Goal: Task Accomplishment & Management: Complete application form

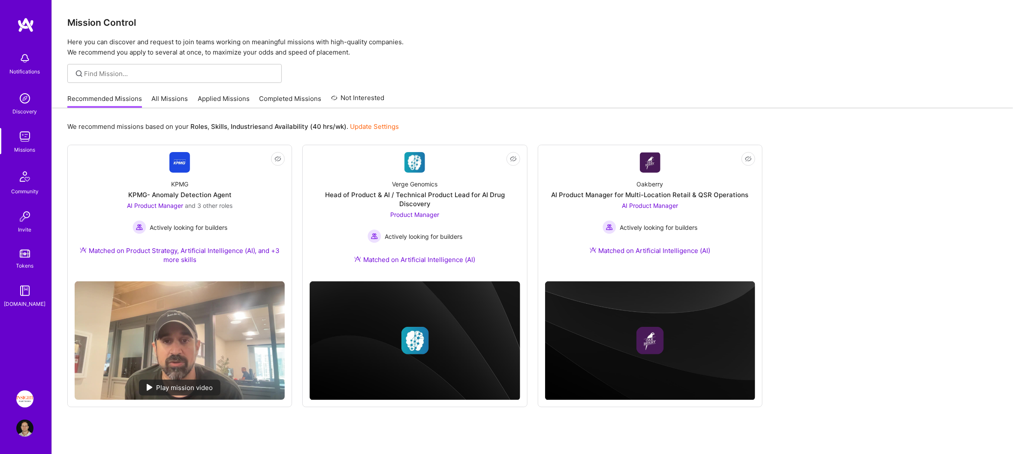
click at [32, 399] on img at bounding box center [24, 398] width 17 height 17
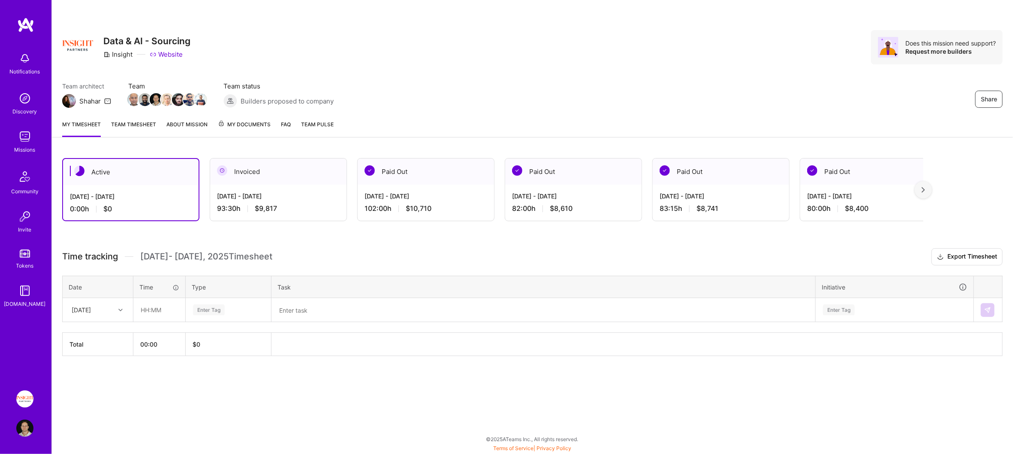
click at [127, 312] on div at bounding box center [121, 309] width 13 height 11
click at [104, 365] on div "[DATE]" at bounding box center [98, 366] width 70 height 16
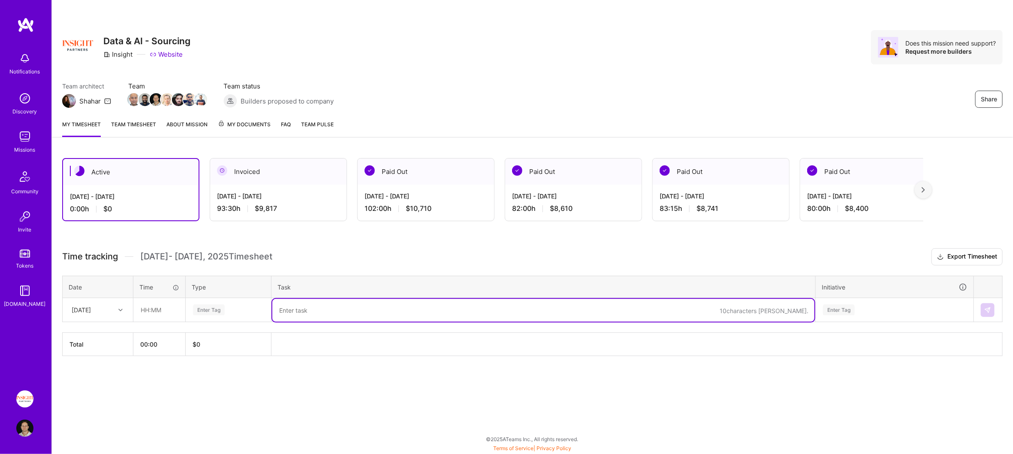
click at [312, 309] on textarea at bounding box center [543, 310] width 542 height 23
paste textarea "AI Opportunities; AI Enablement; mgmt metrics dash phase 2; GPT-5 demo"
type textarea "AI Opportunities; AI Enablement; mgmt metrics dash phase 2; GPT-5 demo"
click at [267, 315] on div "Enter Tag" at bounding box center [228, 310] width 85 height 22
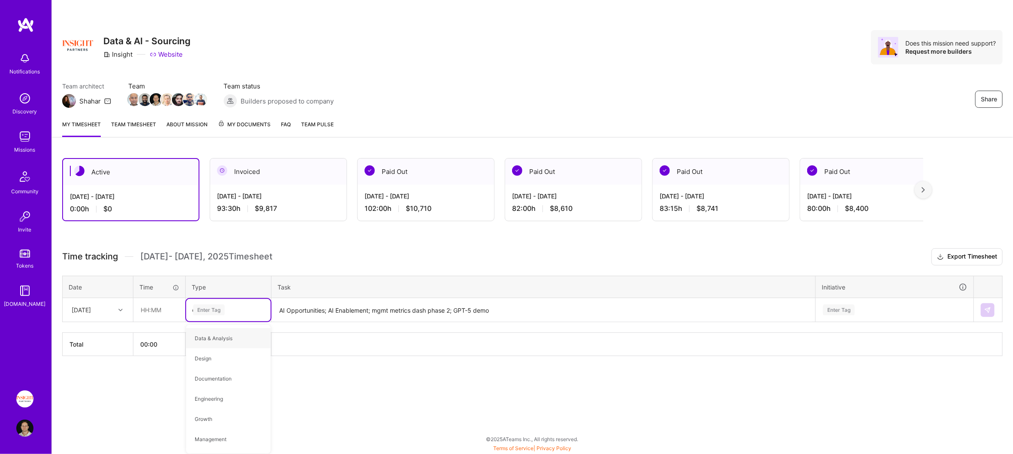
type input "oper"
click at [154, 308] on input "text" at bounding box center [159, 309] width 51 height 23
type input "08:30"
click at [939, 309] on div "Enter Tag" at bounding box center [895, 310] width 157 height 22
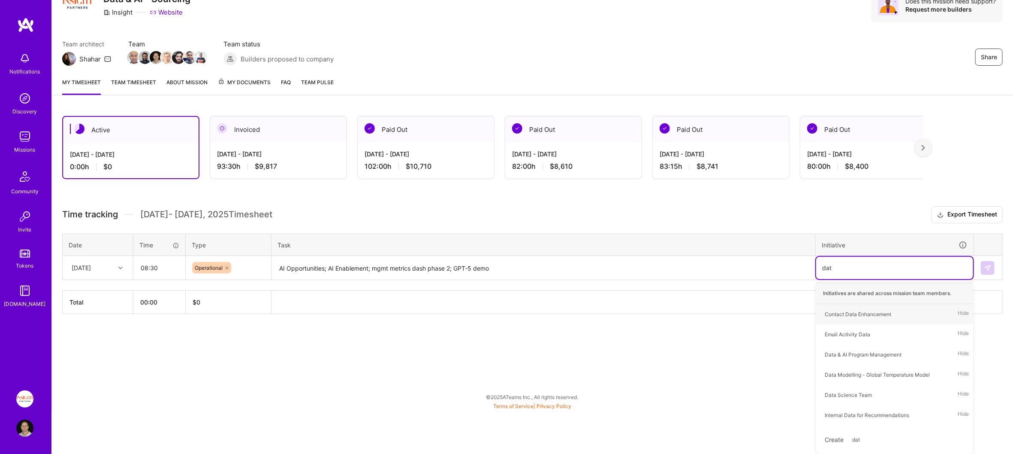
scroll to position [40, 0]
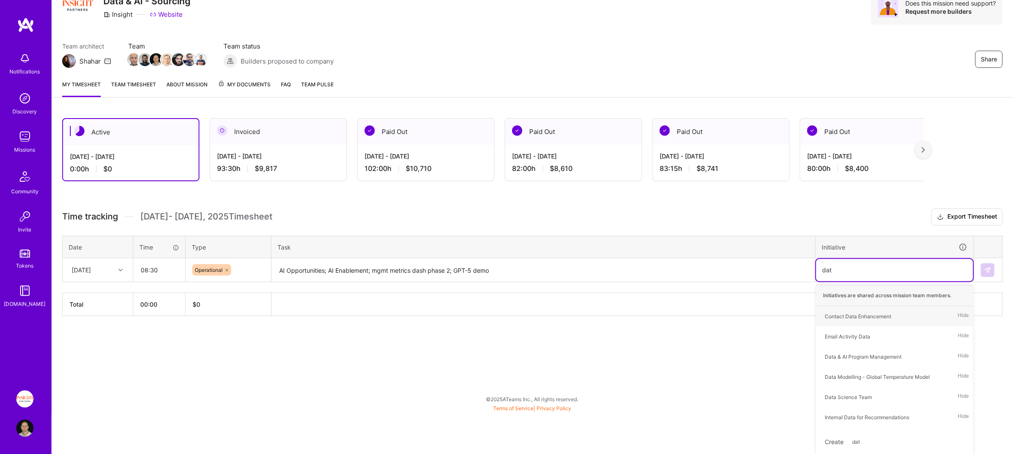
type input "data"
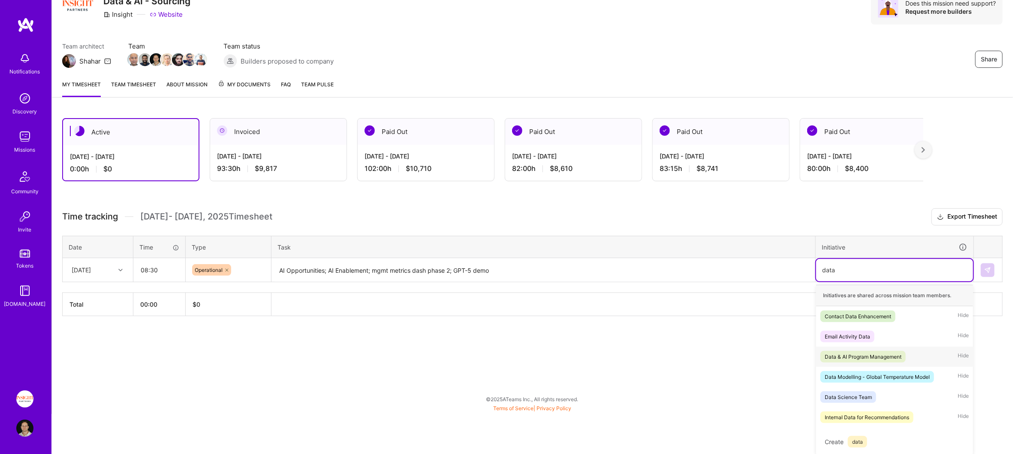
click at [893, 353] on div "Data & AI Program Management" at bounding box center [863, 356] width 77 height 9
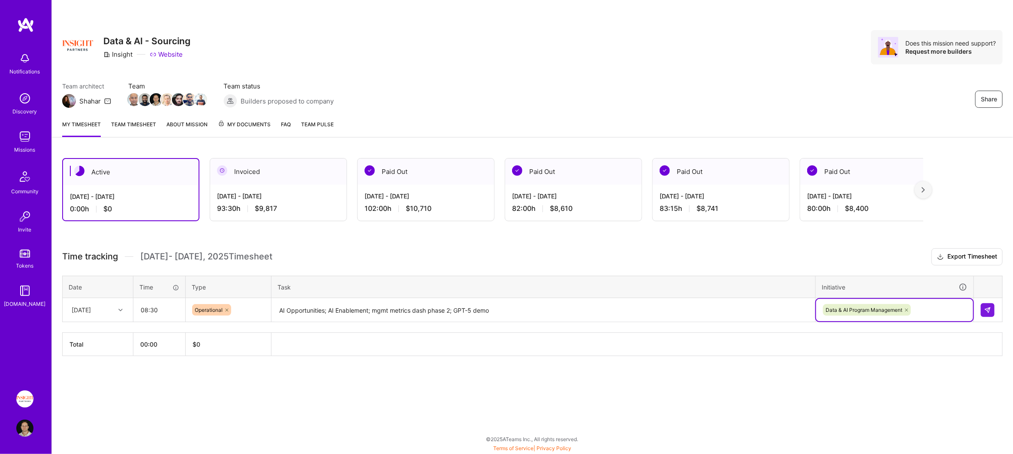
scroll to position [0, 0]
click at [990, 308] on img at bounding box center [988, 309] width 7 height 7
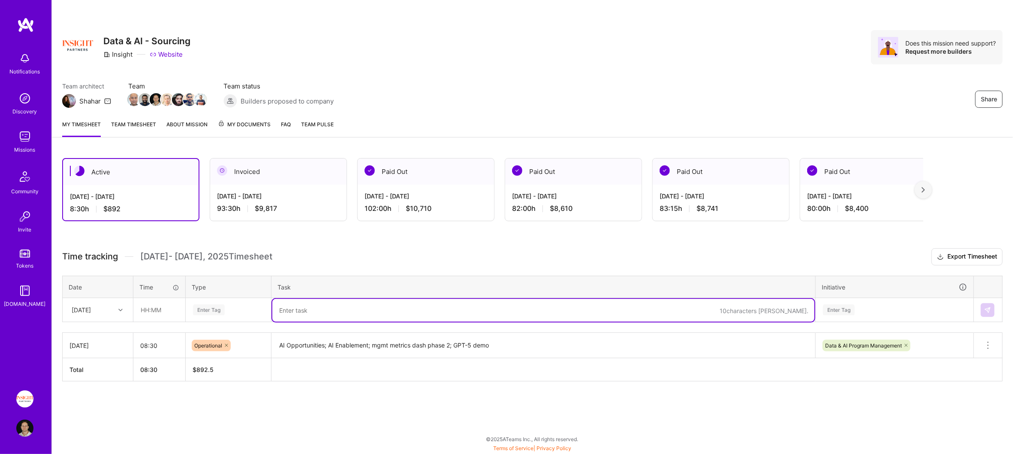
drag, startPoint x: 324, startPoint y: 311, endPoint x: 241, endPoint y: 308, distance: 83.7
click at [322, 312] on textarea at bounding box center [543, 310] width 542 height 23
paste textarea "AI Opportunities; AI Enablement; mgmt metrics dash phase 2; Weekly AI opportuni…"
type textarea "AI Opportunities; AI Enablement; mgmt metrics dash phase 2; Weekly AI opportuni…"
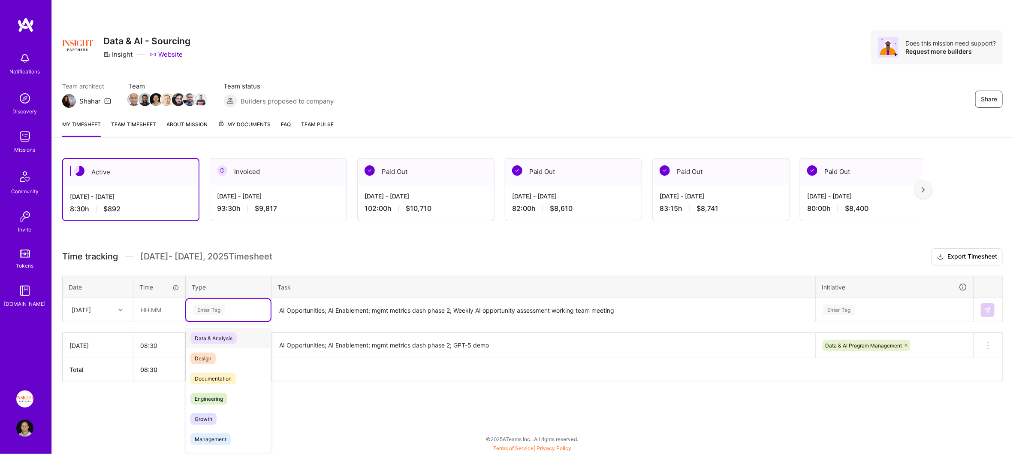
click at [241, 308] on div "Enter Tag" at bounding box center [228, 309] width 73 height 11
type input "oper"
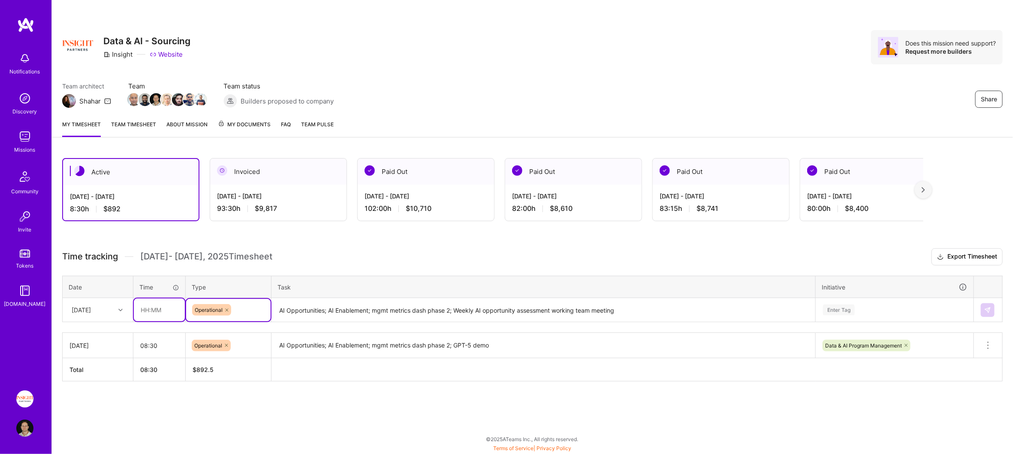
click at [175, 309] on input "text" at bounding box center [159, 309] width 51 height 23
type input "08:30"
click at [91, 305] on div "[DATE]" at bounding box center [81, 309] width 19 height 9
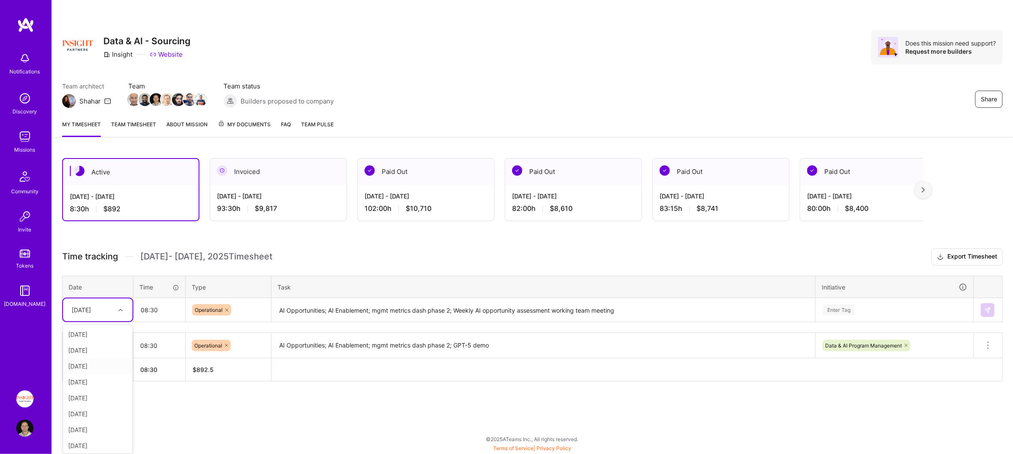
click at [96, 364] on div "[DATE]" at bounding box center [98, 366] width 70 height 16
click at [886, 305] on div "Enter Tag" at bounding box center [895, 310] width 157 height 22
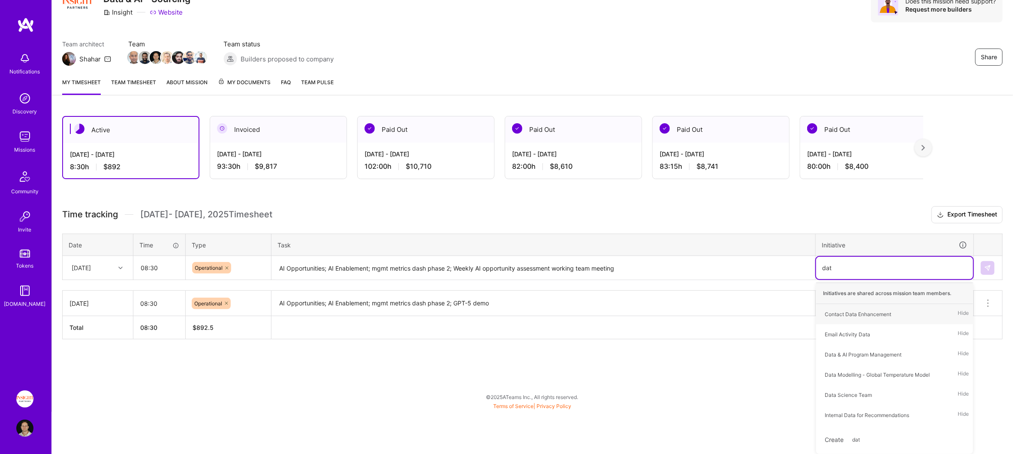
type input "data"
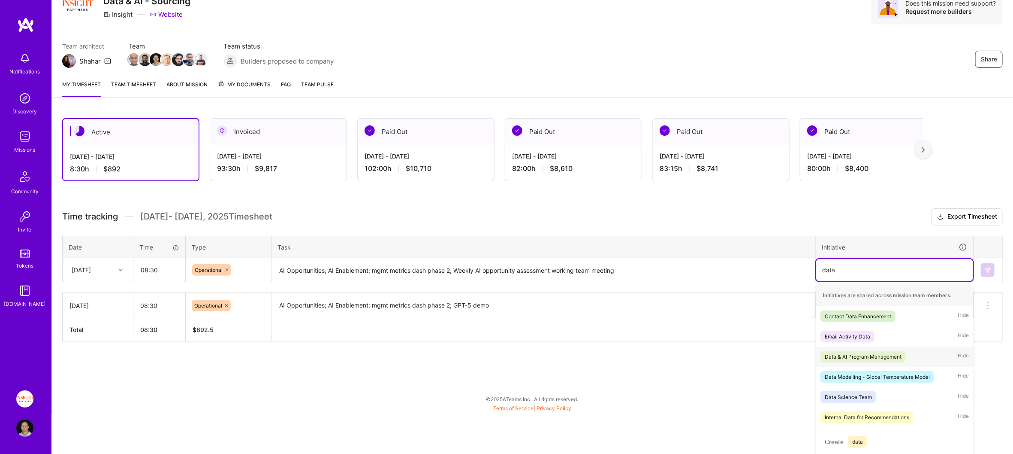
click at [868, 355] on div "Data & AI Program Management" at bounding box center [863, 356] width 77 height 9
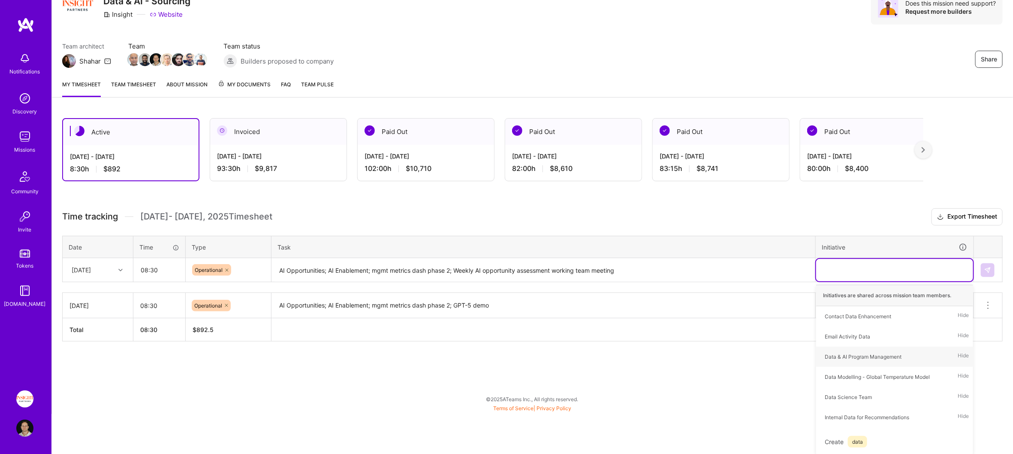
scroll to position [0, 0]
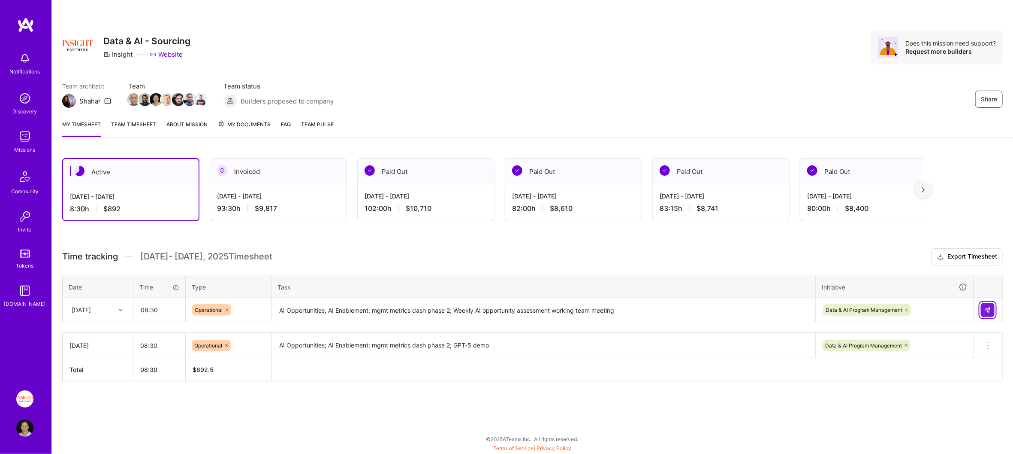
click at [986, 304] on button at bounding box center [988, 310] width 14 height 14
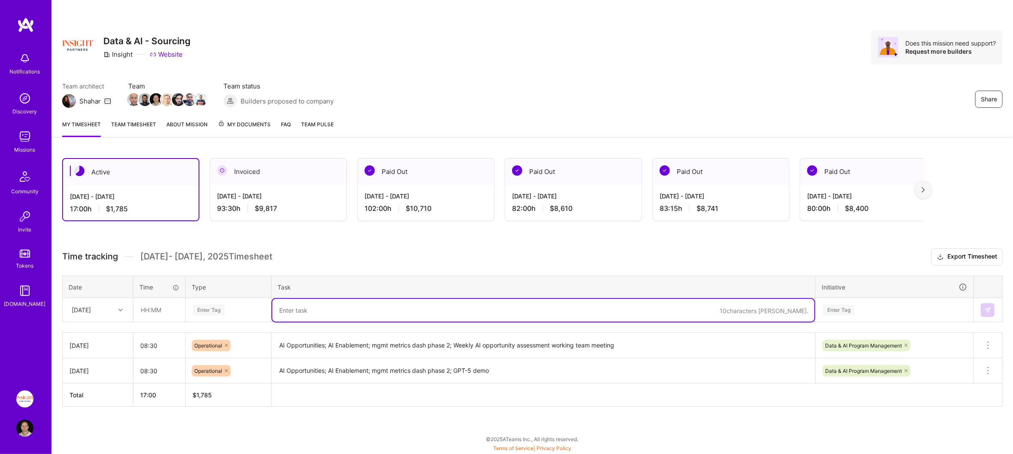
drag, startPoint x: 317, startPoint y: 315, endPoint x: 265, endPoint y: 311, distance: 52.1
click at [317, 315] on textarea at bounding box center [543, 310] width 542 height 23
paste textarea "AI Opportunities; AI Enablement; mgmt metrics dash phase 2"
type textarea "AI Opportunities; AI Enablement; mgmt metrics dash phase 2"
click at [258, 310] on div "Enter Tag" at bounding box center [228, 309] width 73 height 11
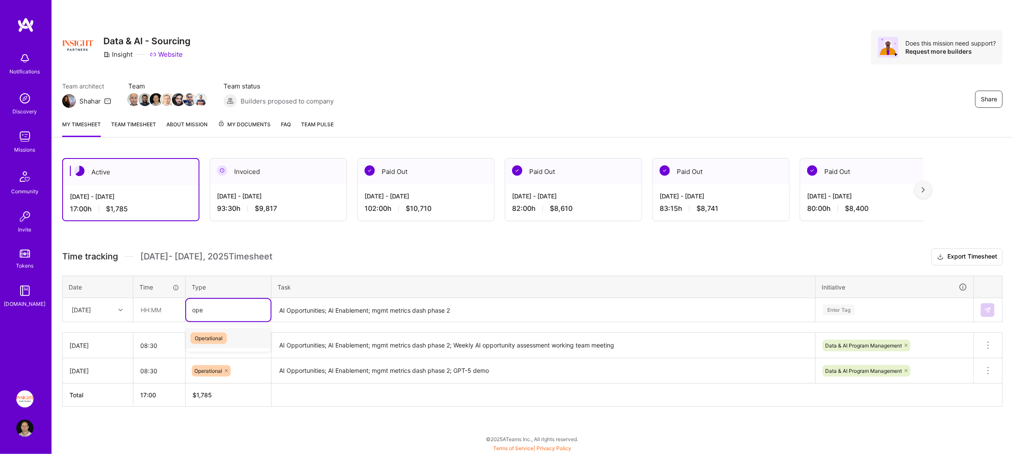
type input "oper"
click at [150, 308] on input "text" at bounding box center [159, 309] width 51 height 23
type input "08:30"
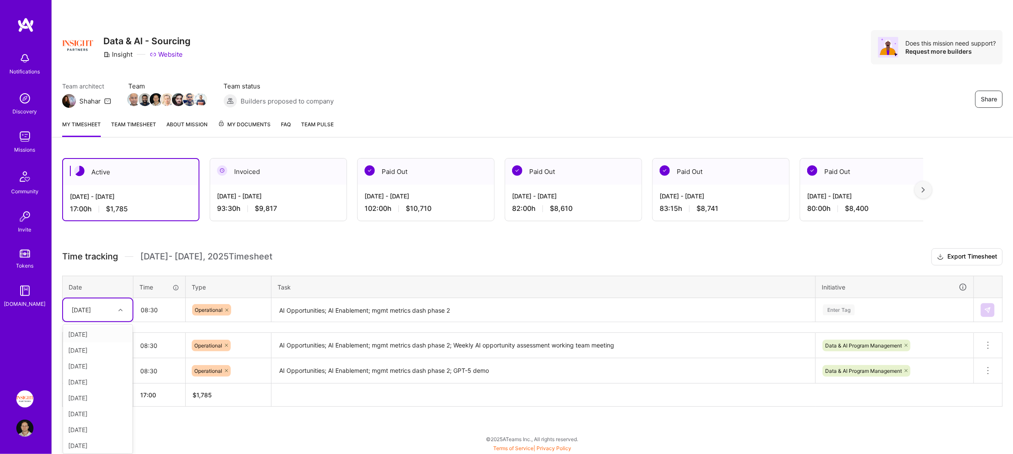
click at [91, 312] on div "[DATE]" at bounding box center [81, 309] width 19 height 9
click at [100, 382] on div "[DATE]" at bounding box center [98, 382] width 70 height 16
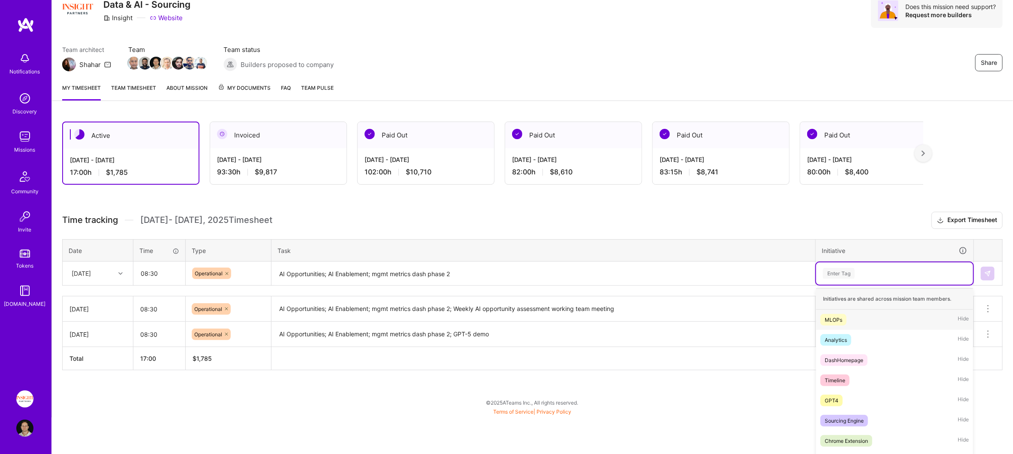
click at [890, 284] on div "option Data & AI Program Management, selected. option MLOPs focused, 1 of 54. 5…" at bounding box center [895, 273] width 157 height 22
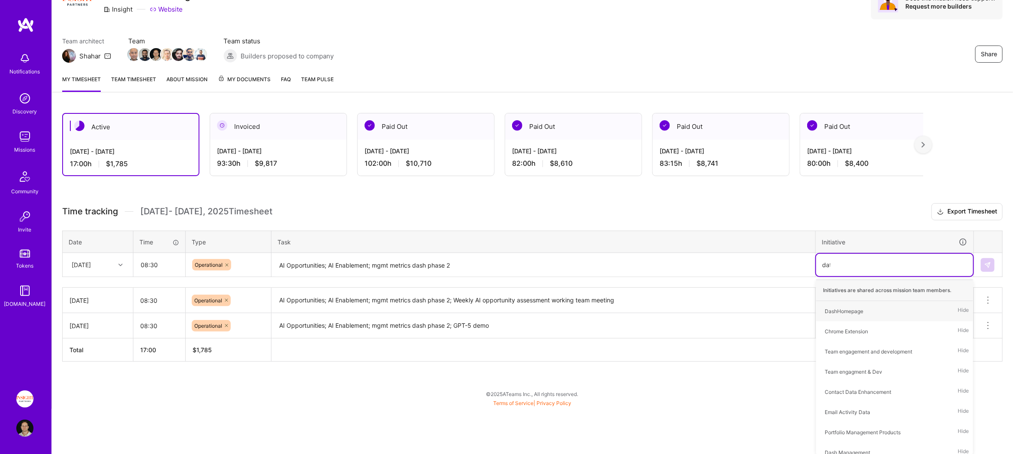
type input "data"
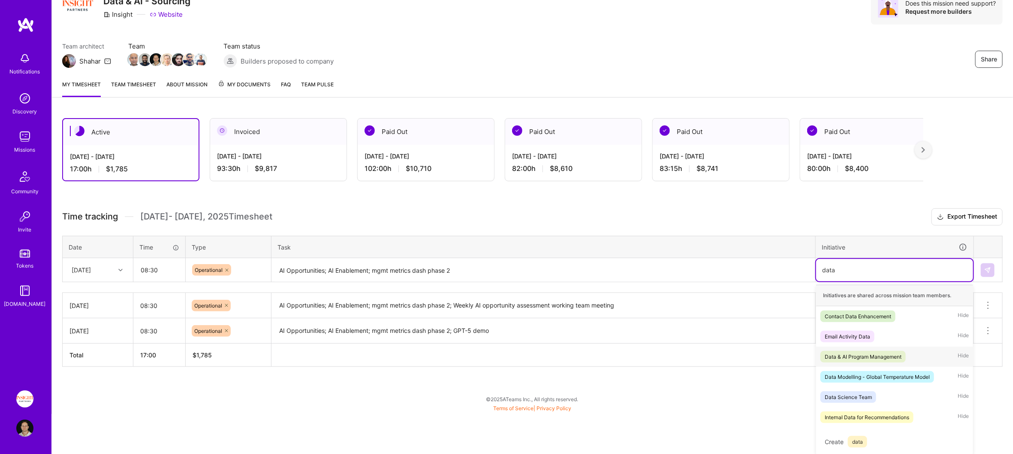
click at [871, 359] on span "Data & AI Program Management" at bounding box center [863, 357] width 85 height 12
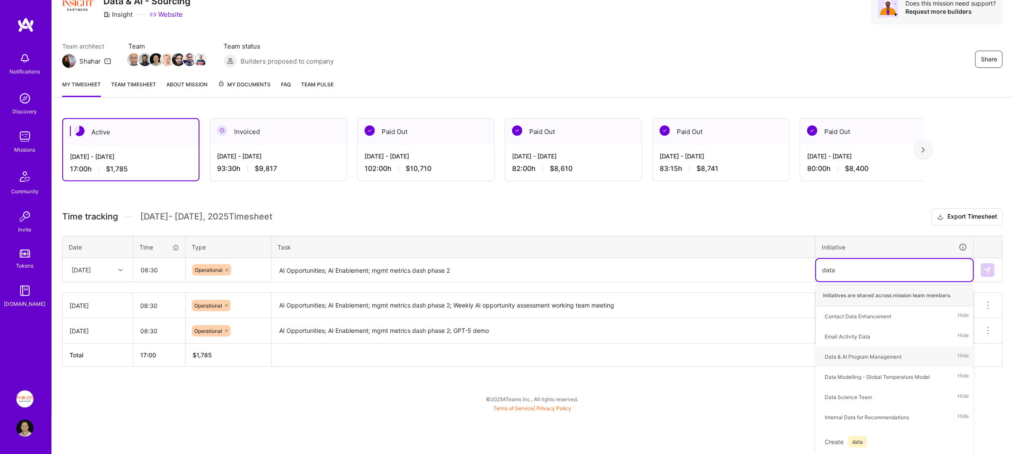
scroll to position [0, 0]
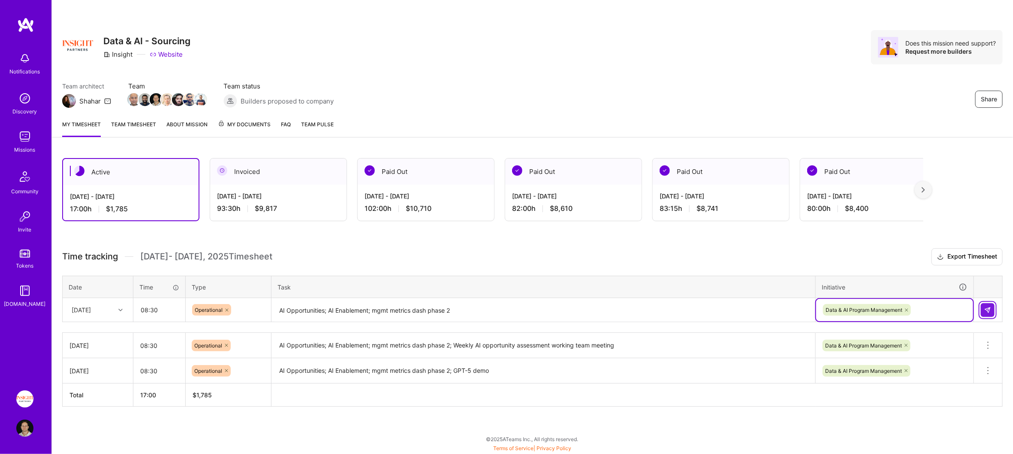
click at [992, 309] on button at bounding box center [988, 310] width 14 height 14
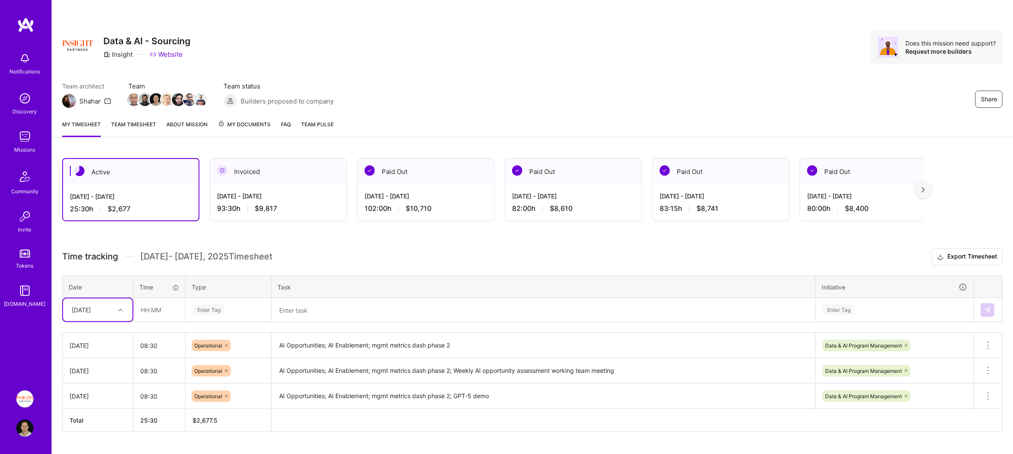
click at [315, 307] on textarea at bounding box center [543, 310] width 542 height 23
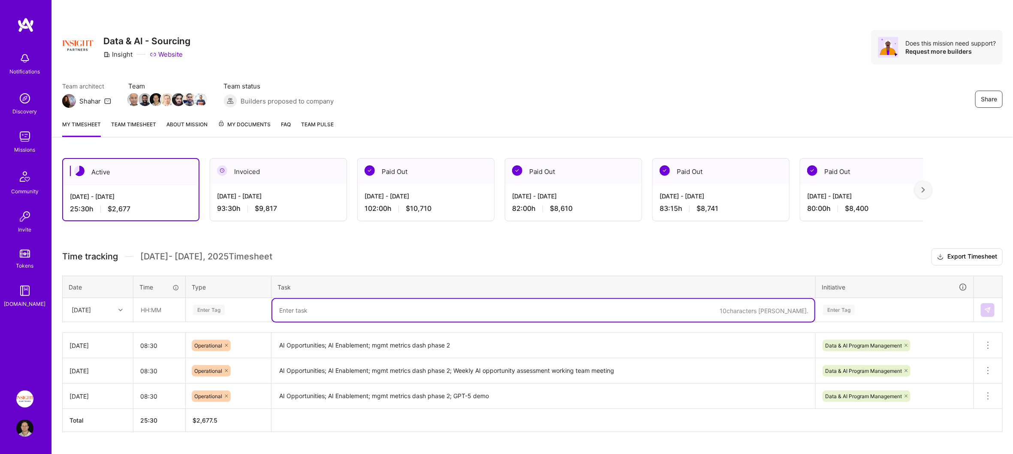
paste textarea "AI Opportunities; AI Enablement"
type textarea "AI Opportunities; AI Enablement"
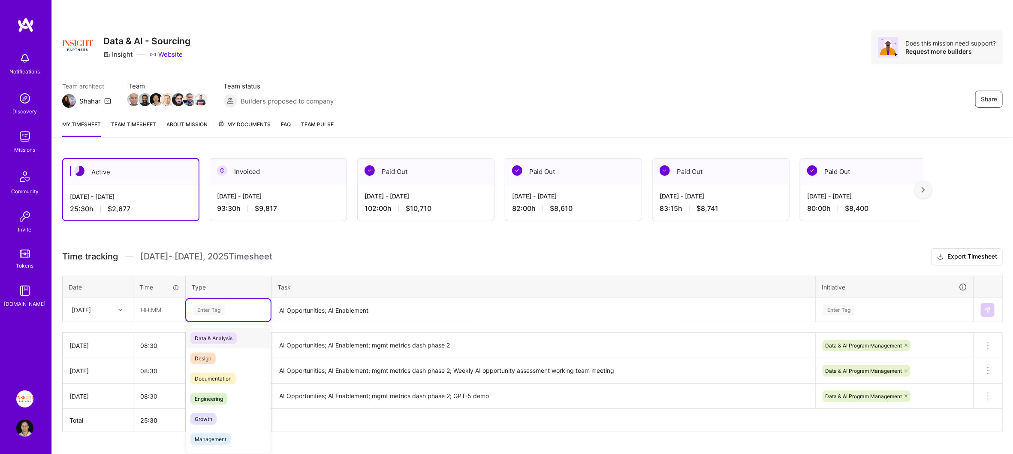
click at [223, 310] on div "Enter Tag" at bounding box center [209, 309] width 32 height 13
type input "oper"
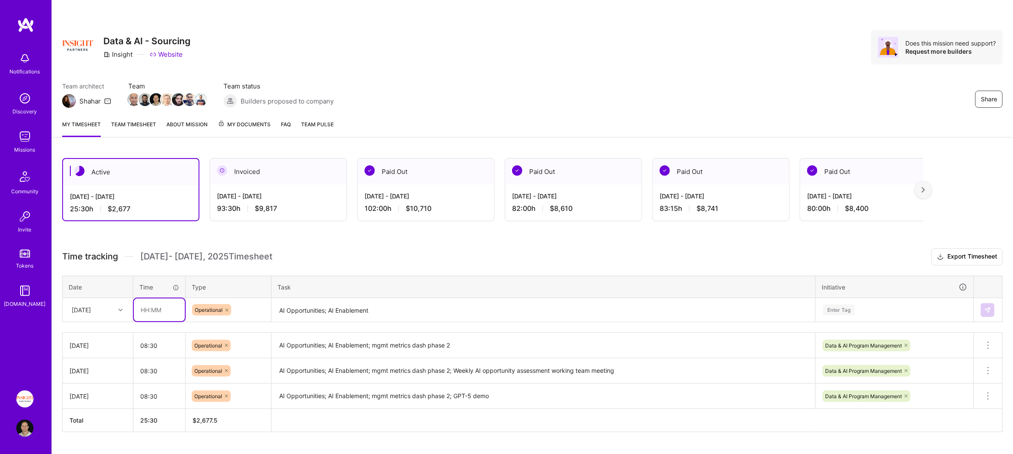
click at [165, 303] on input "text" at bounding box center [159, 309] width 51 height 23
type input "08:30"
click at [91, 307] on div "[DATE]" at bounding box center [81, 309] width 19 height 9
click at [96, 381] on div "[DATE]" at bounding box center [98, 384] width 70 height 16
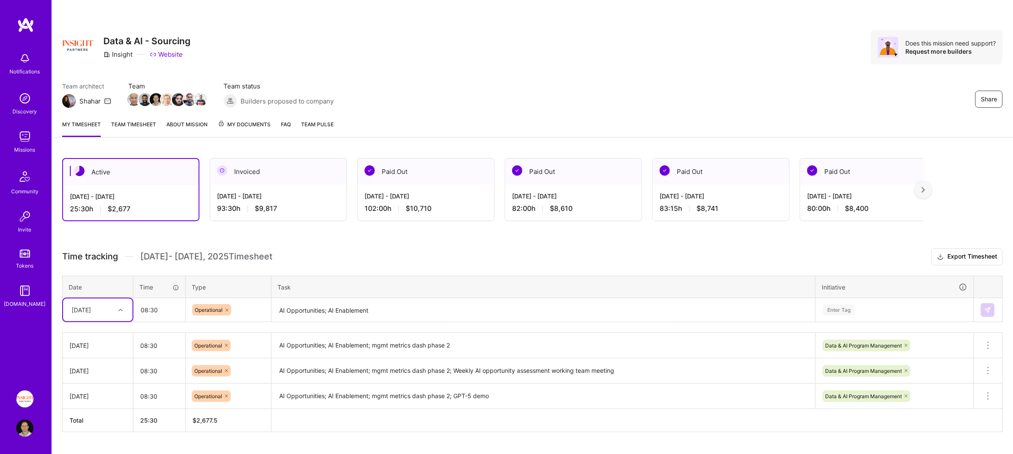
click at [895, 312] on div "Enter Tag" at bounding box center [895, 310] width 157 height 22
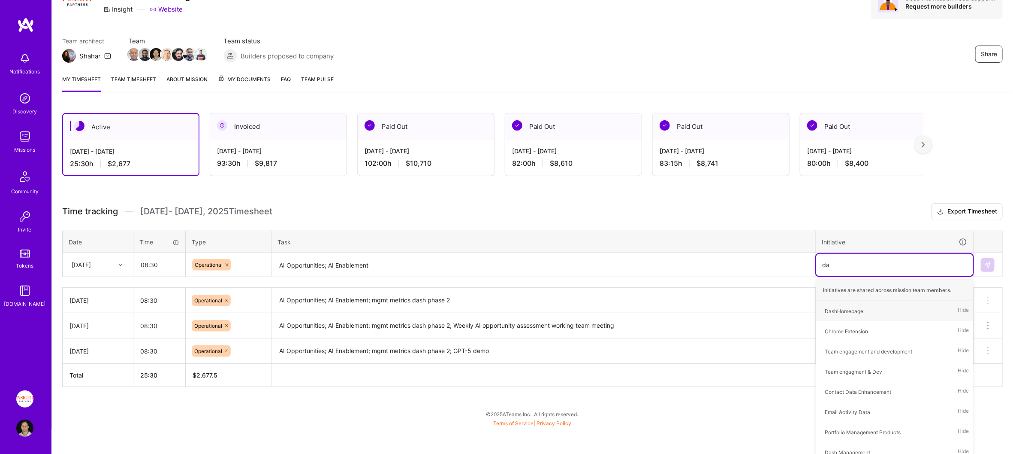
type input "data"
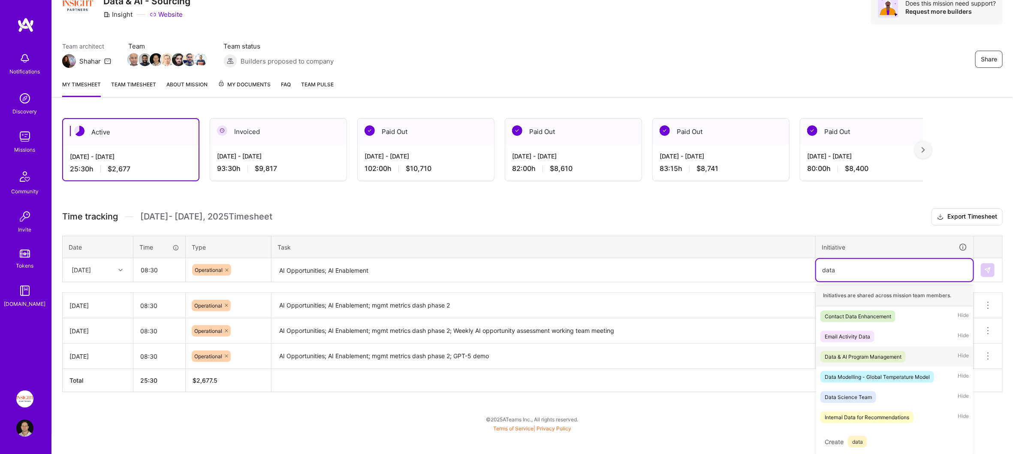
click at [874, 346] on div "Data & AI Program Management Hide" at bounding box center [895, 356] width 157 height 20
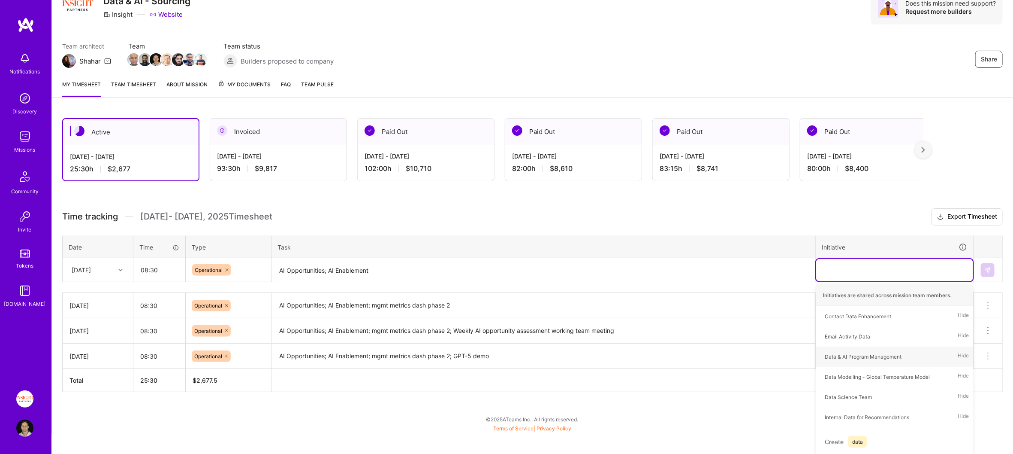
scroll to position [18, 0]
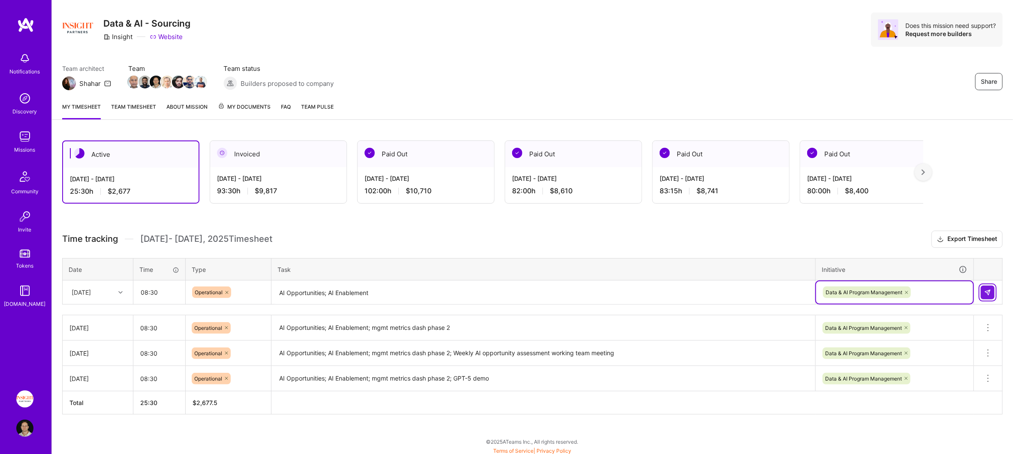
click at [993, 288] on button at bounding box center [988, 292] width 14 height 14
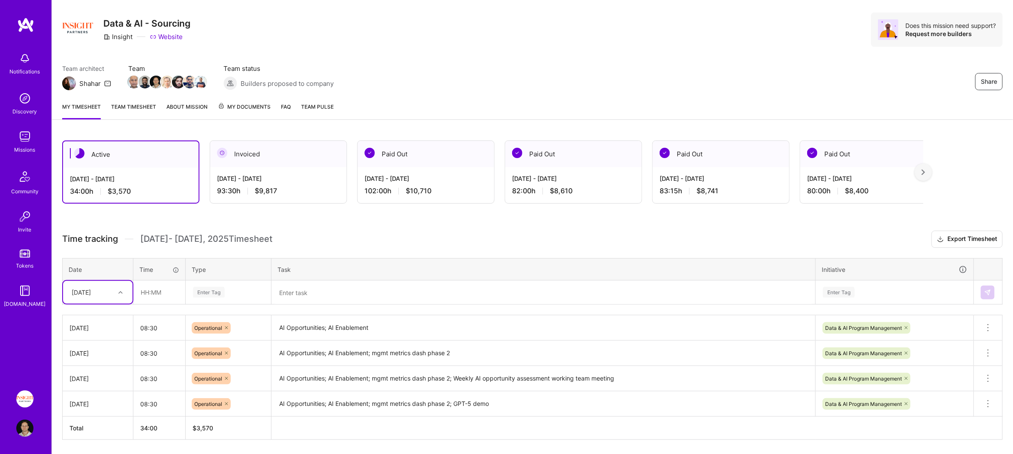
drag, startPoint x: 348, startPoint y: 291, endPoint x: 229, endPoint y: 295, distance: 118.5
click at [331, 292] on textarea at bounding box center [543, 292] width 542 height 23
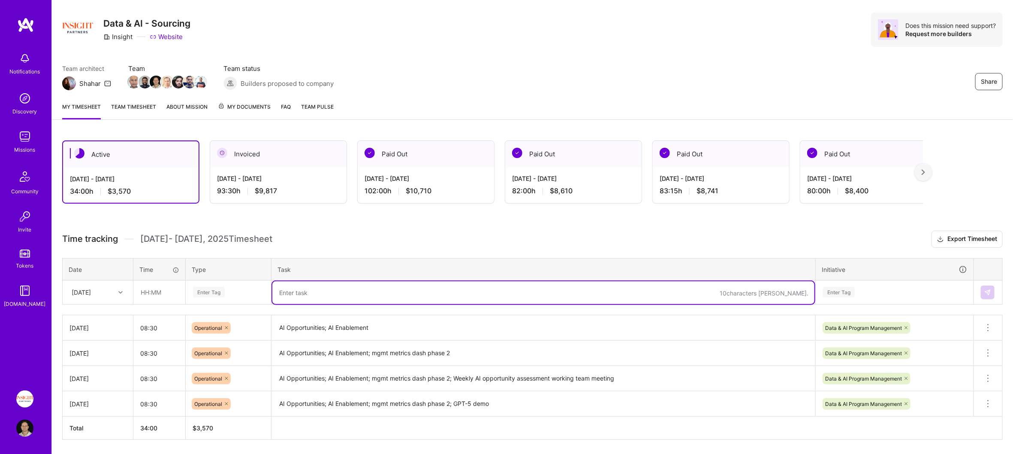
paste textarea "AI Opportunities; AI Enablement; weekly update"
type textarea "AI Opportunities; AI Enablement; weekly update"
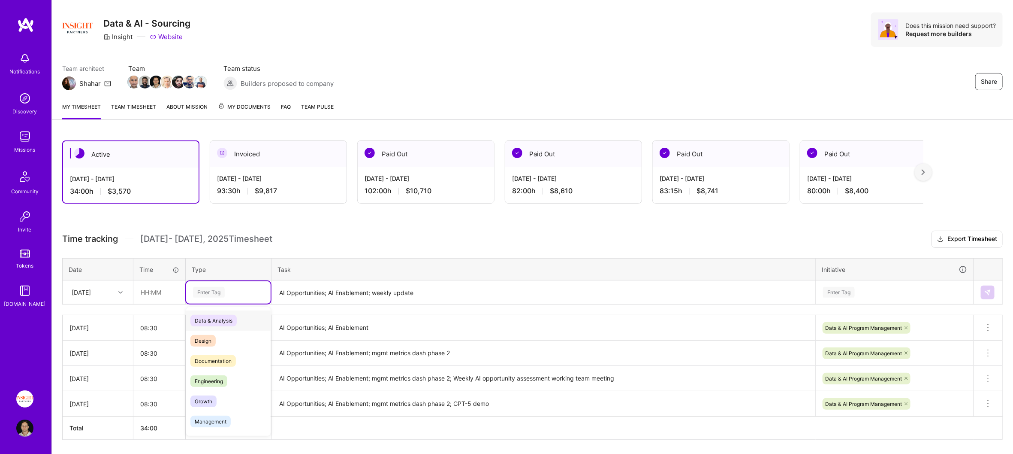
click at [227, 295] on div "Enter Tag" at bounding box center [228, 292] width 73 height 11
type input "oper"
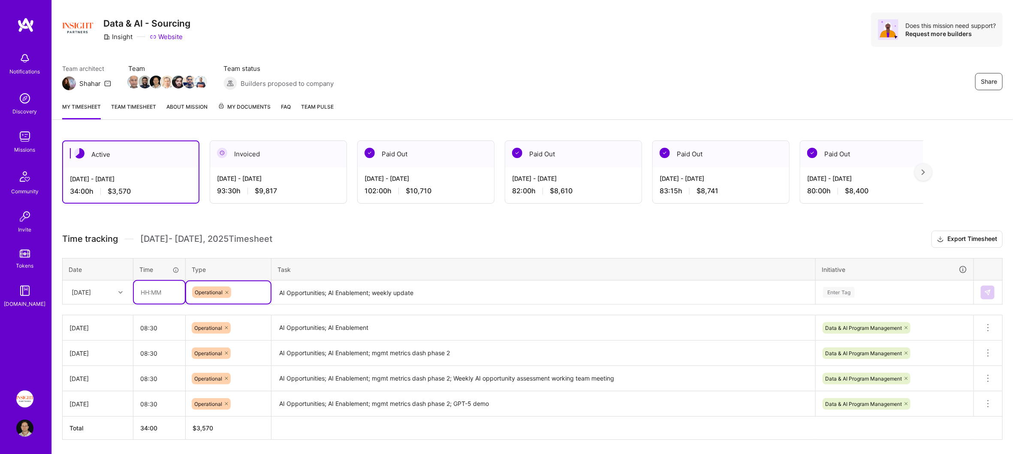
click at [153, 281] on input "text" at bounding box center [159, 292] width 51 height 23
type input "08:30"
click at [114, 285] on div "[DATE]" at bounding box center [91, 292] width 48 height 14
click at [100, 347] on div "[DATE]" at bounding box center [98, 347] width 70 height 16
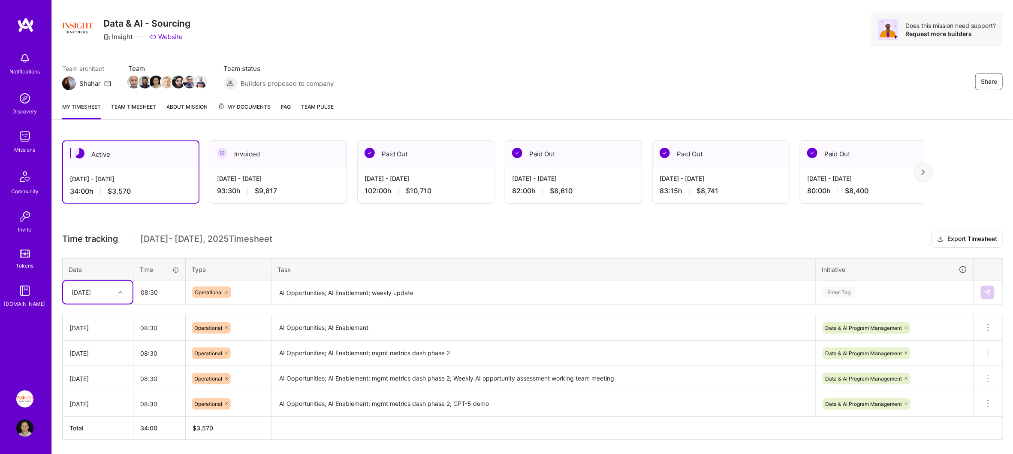
click at [900, 292] on div "Enter Tag" at bounding box center [895, 292] width 157 height 22
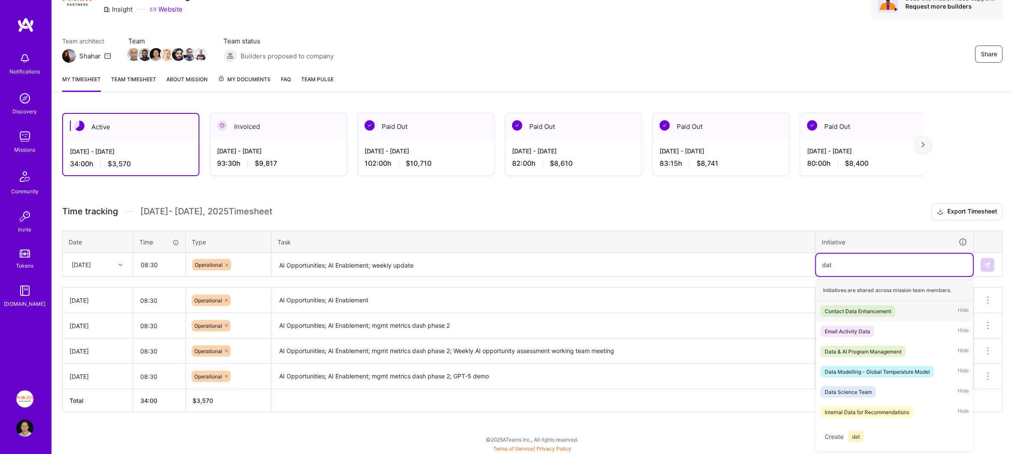
scroll to position [43, 0]
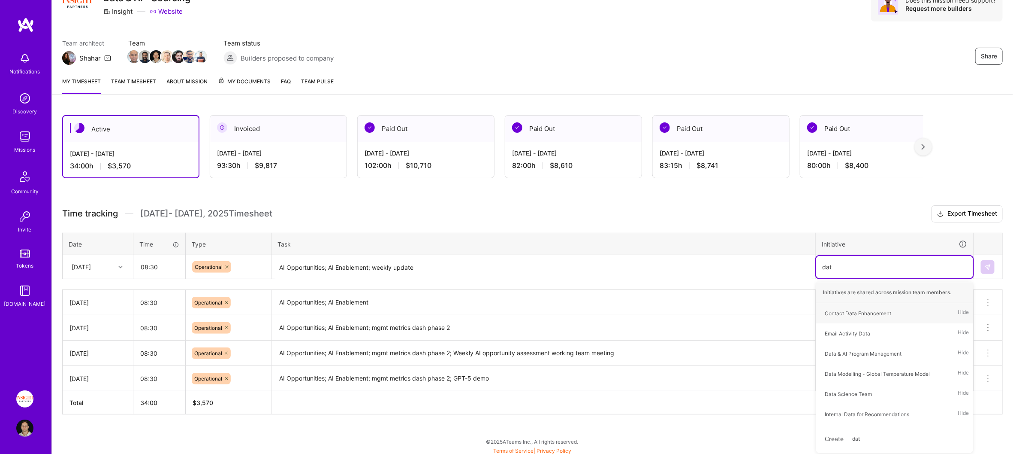
type input "data"
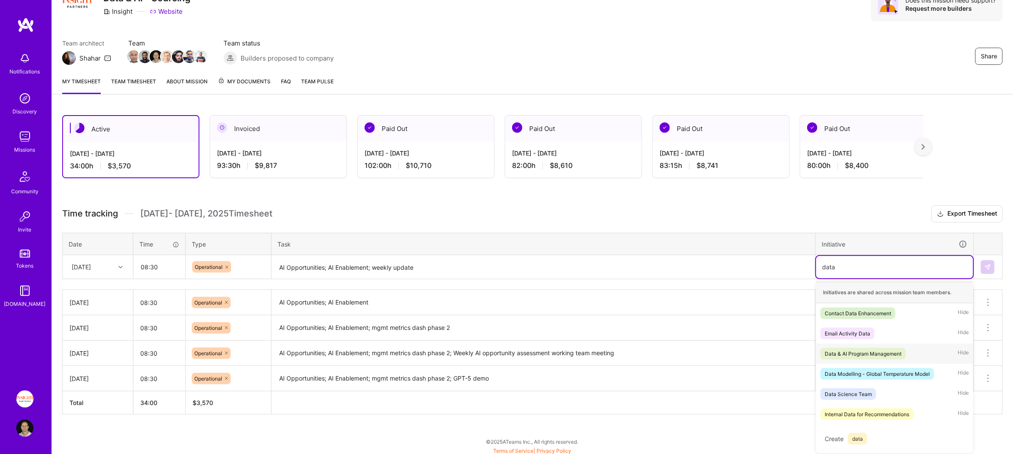
click at [864, 349] on div "Data & AI Program Management" at bounding box center [863, 353] width 77 height 9
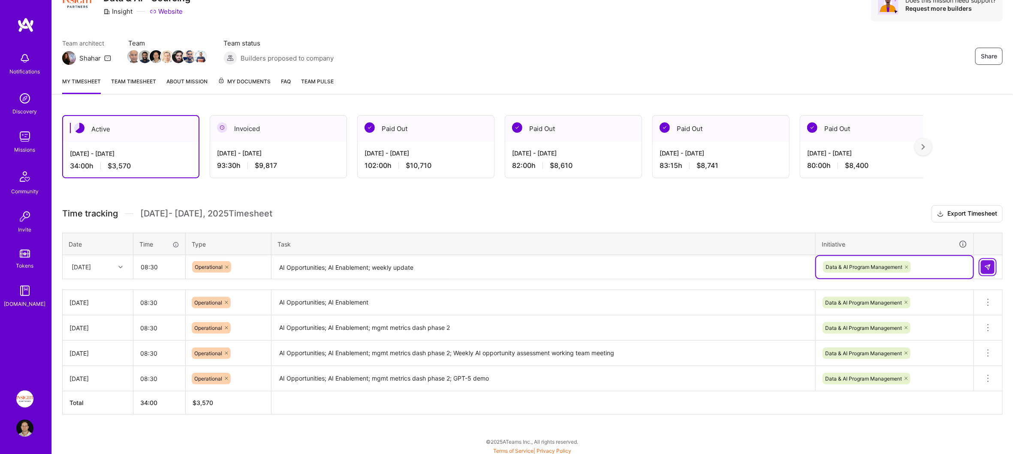
click at [988, 266] on img at bounding box center [988, 266] width 7 height 7
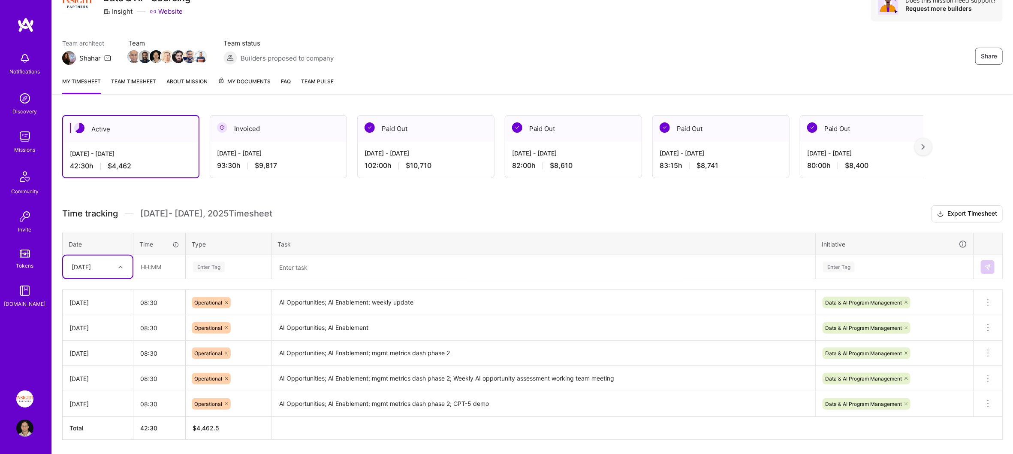
click at [321, 257] on textarea at bounding box center [543, 267] width 542 height 23
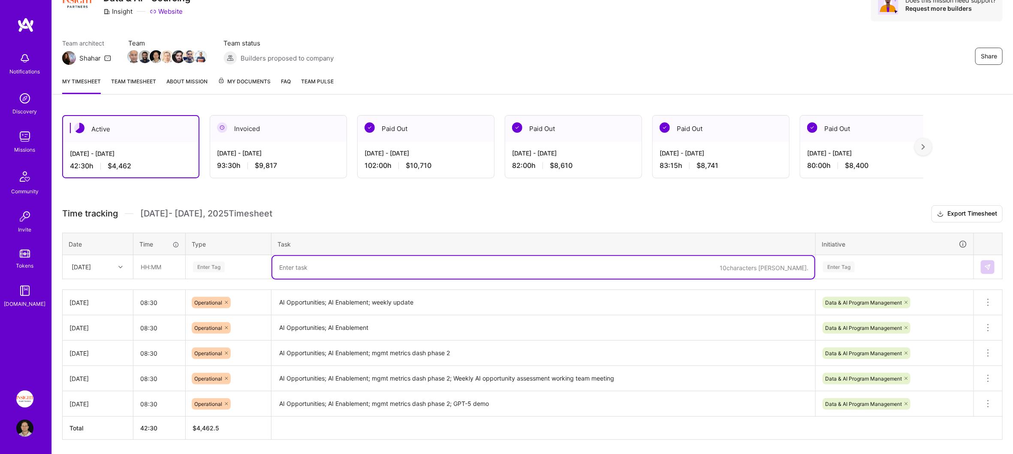
paste textarea "AI Opportunities; AI Enablement"
type textarea "AI Opportunities; AI Enablement"
click at [256, 269] on div "Enter Tag" at bounding box center [228, 266] width 73 height 11
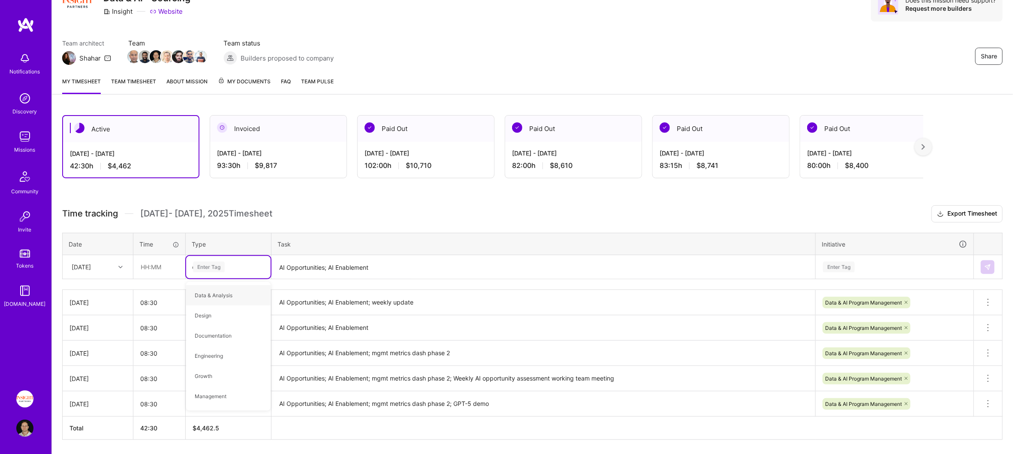
type input "oper"
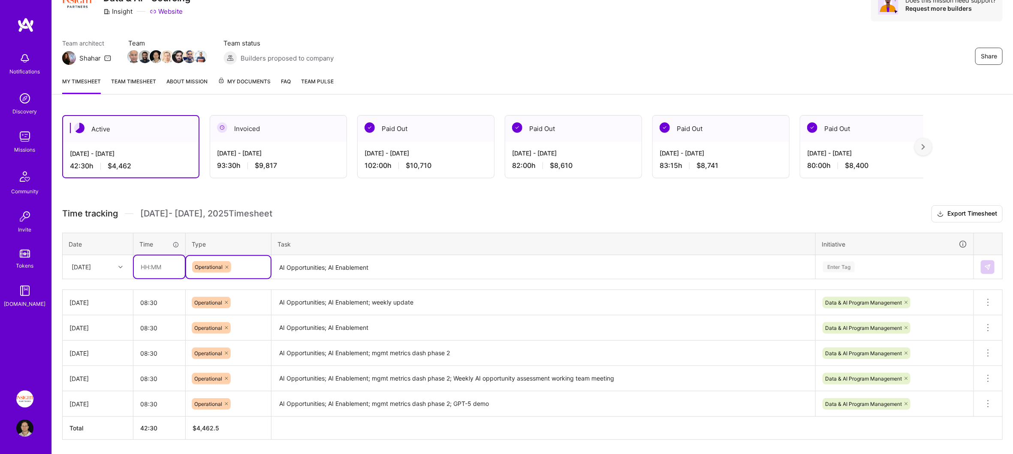
click at [161, 267] on input "text" at bounding box center [159, 266] width 51 height 23
type input "08:30"
click at [113, 268] on div "[DATE]" at bounding box center [91, 267] width 48 height 14
click at [105, 363] on div "[DATE]" at bounding box center [98, 369] width 70 height 16
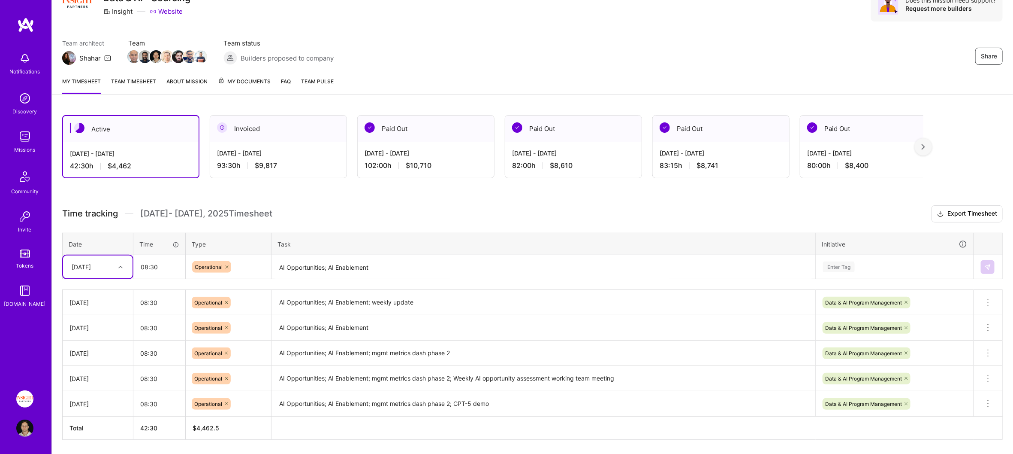
click at [938, 259] on div "Enter Tag" at bounding box center [895, 267] width 157 height 22
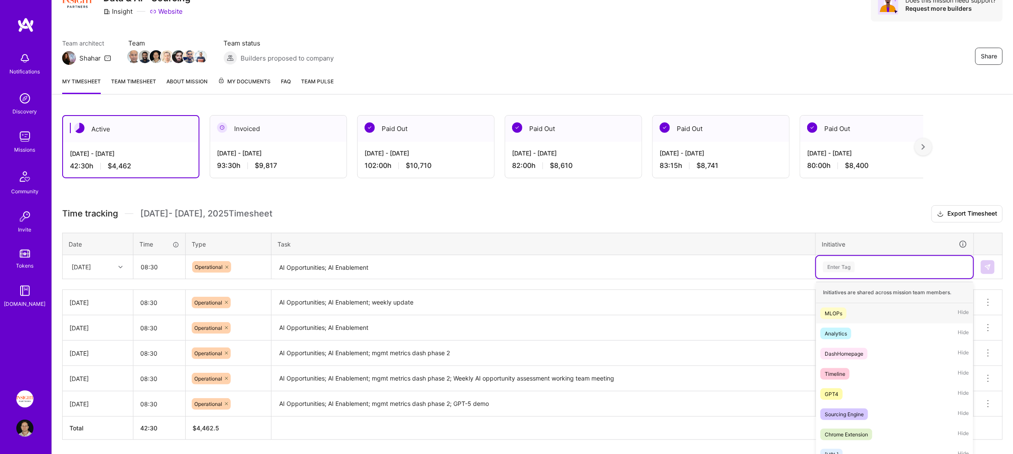
scroll to position [48, 0]
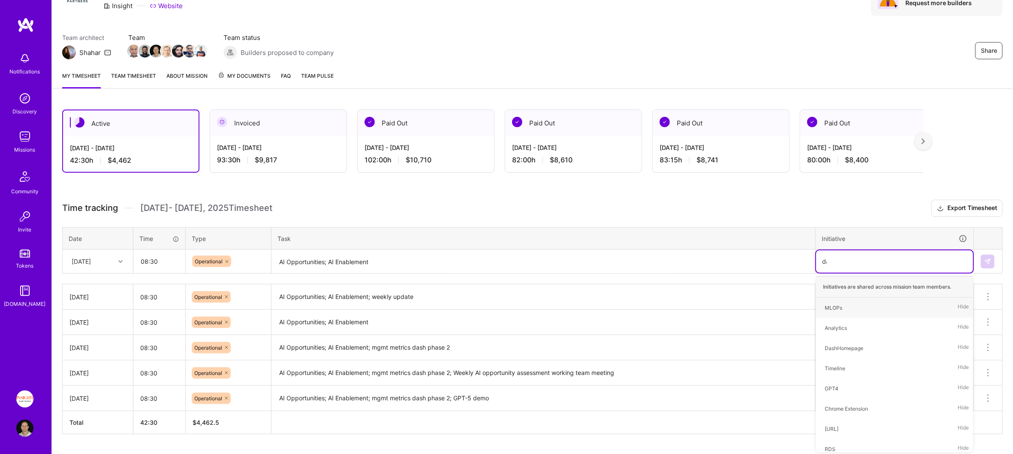
type input "data"
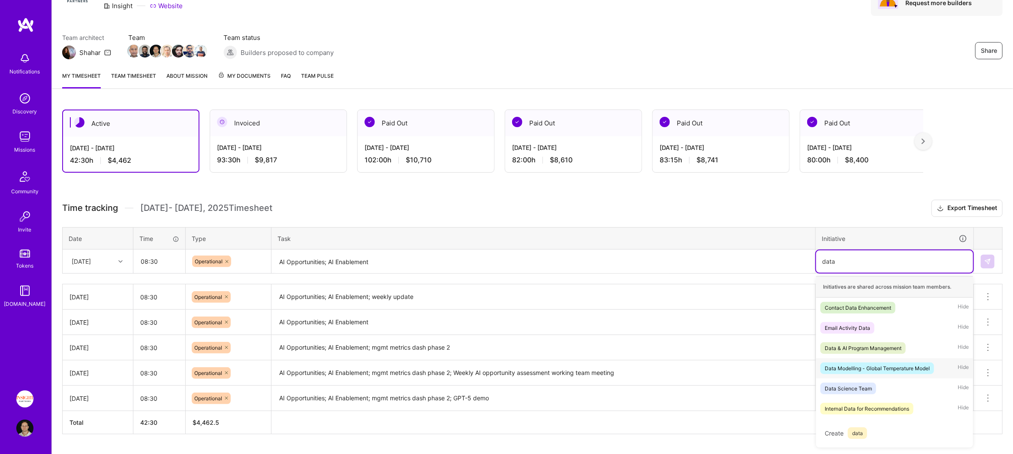
click at [890, 358] on div "Data Modelling - Global Temperature Model Hide" at bounding box center [895, 368] width 157 height 20
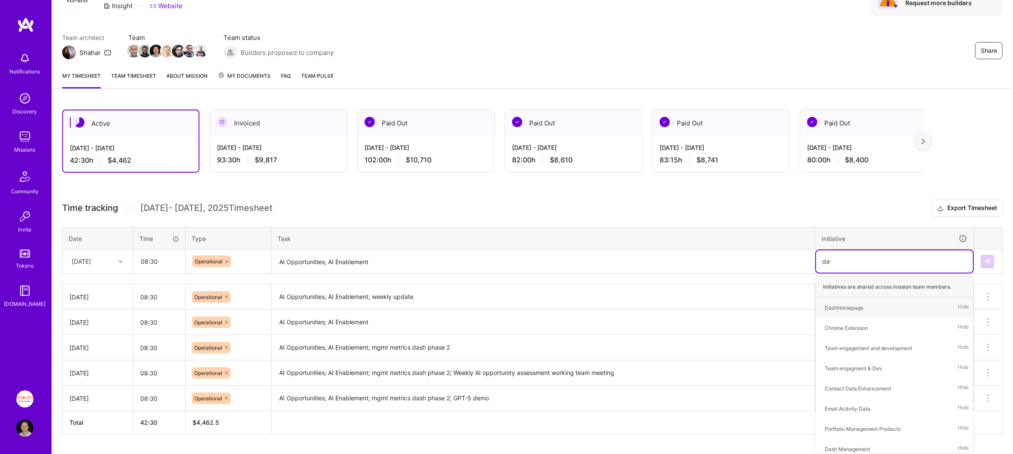
type input "data"
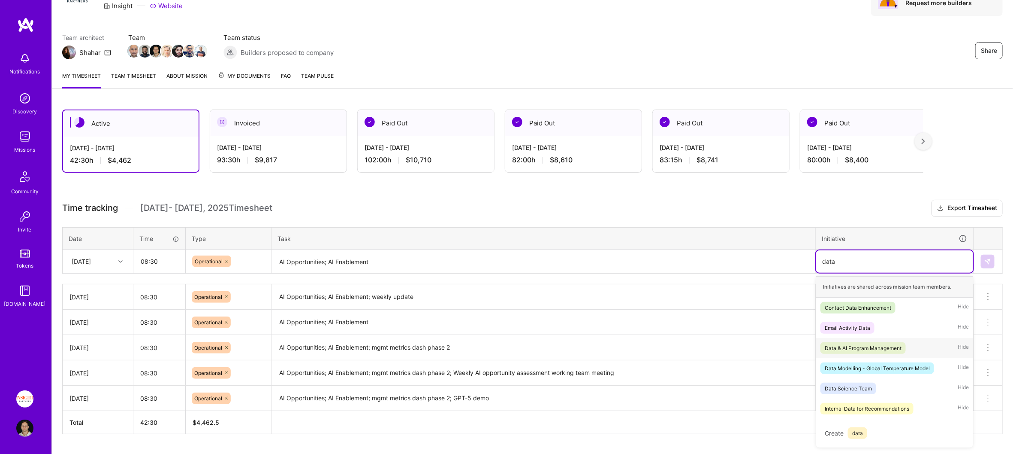
click at [882, 342] on span "Data & AI Program Management" at bounding box center [863, 348] width 85 height 12
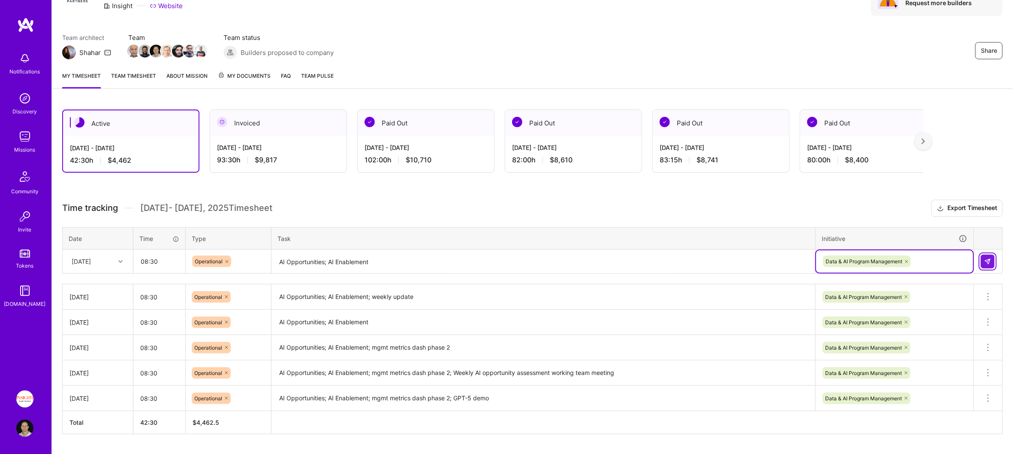
click at [992, 256] on button at bounding box center [988, 261] width 14 height 14
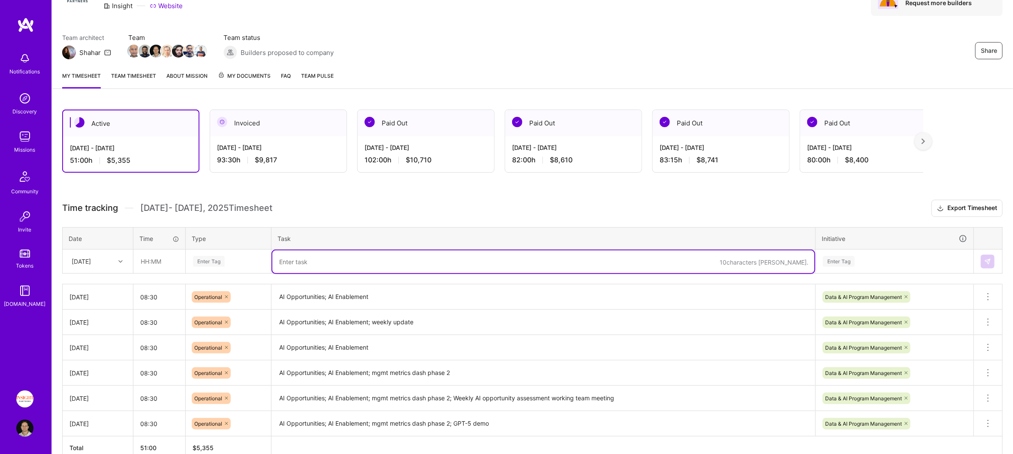
drag, startPoint x: 333, startPoint y: 271, endPoint x: 333, endPoint y: 266, distance: 4.7
click at [333, 271] on textarea at bounding box center [543, 261] width 542 height 23
paste textarea "AI Opportunities; AI Enablement; Weekly AI opportunity assessment working team …"
type textarea "AI Opportunities; AI Enablement; Weekly AI opportunity assessment working team …"
click at [262, 257] on div "Enter Tag" at bounding box center [228, 261] width 73 height 11
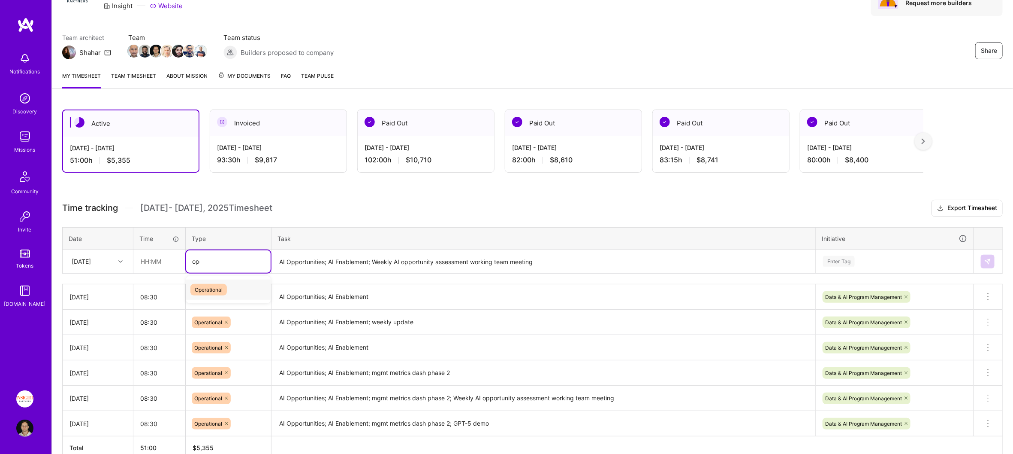
type input "oper"
click at [162, 266] on input "text" at bounding box center [159, 261] width 51 height 23
type input "08:30"
click at [91, 258] on div "[DATE]" at bounding box center [81, 261] width 19 height 9
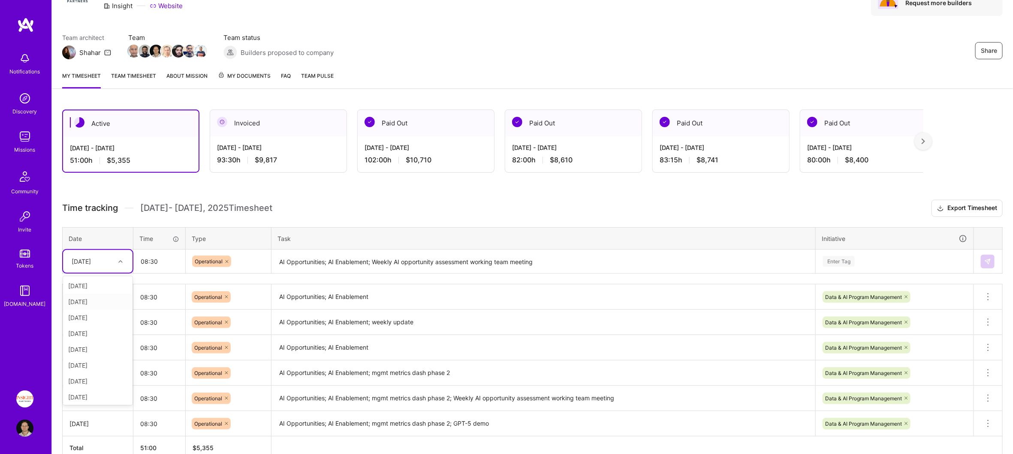
scroll to position [49, 0]
click at [90, 381] on div "[DATE]" at bounding box center [98, 379] width 70 height 16
click at [916, 250] on div "Enter Tag" at bounding box center [895, 261] width 157 height 22
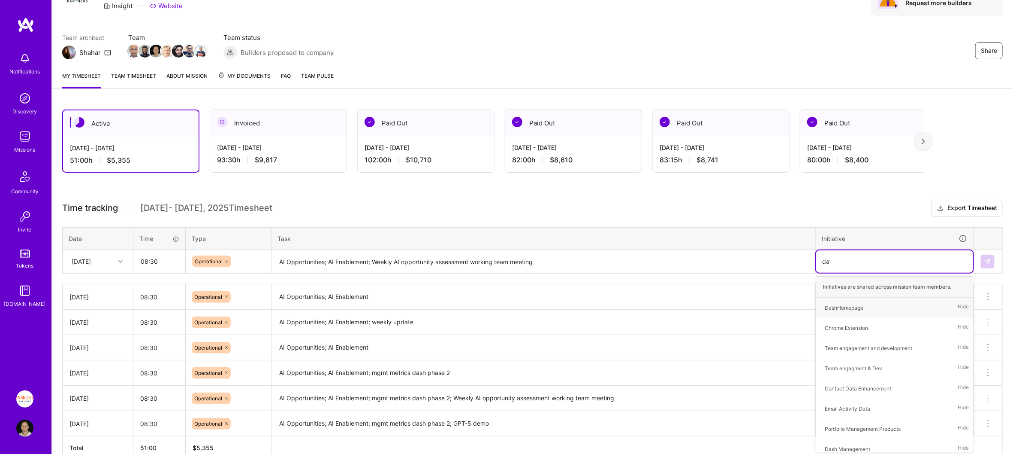
type input "data"
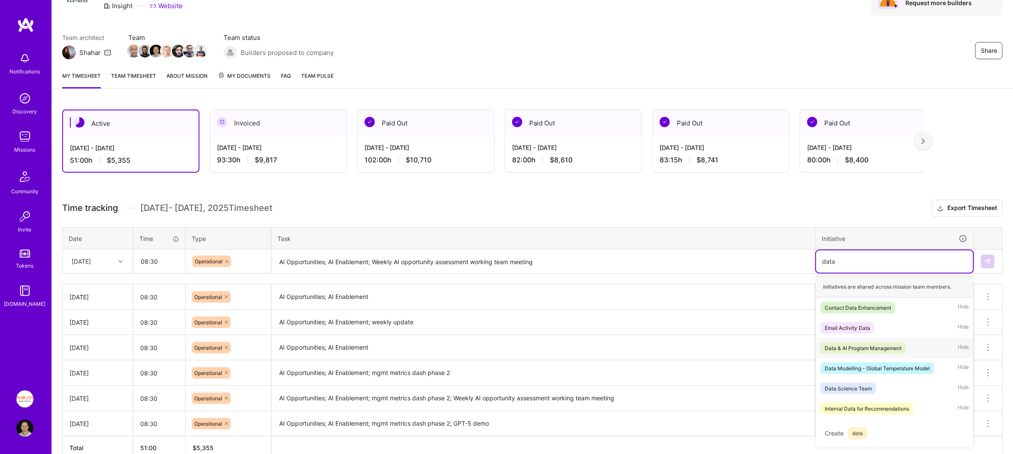
drag, startPoint x: 880, startPoint y: 341, endPoint x: 930, endPoint y: 311, distance: 58.4
click at [880, 343] on div "Data & AI Program Management" at bounding box center [863, 347] width 77 height 9
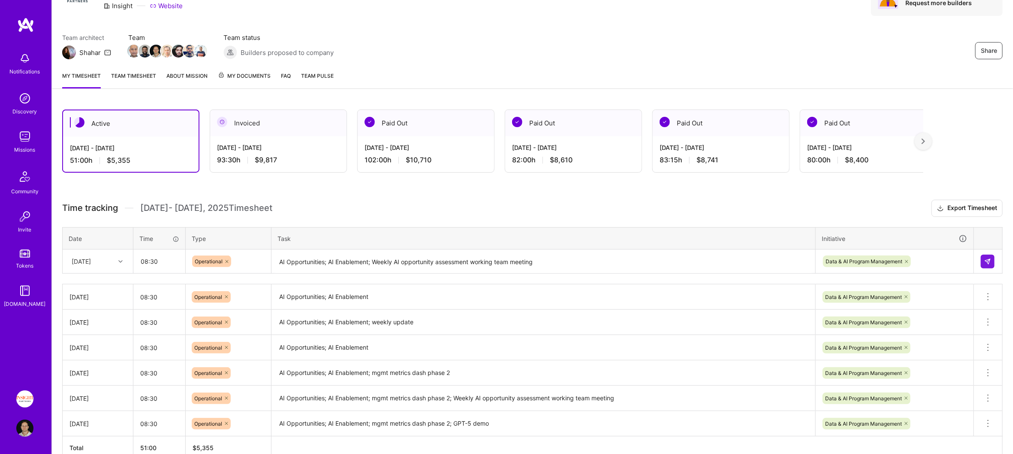
click at [996, 260] on td at bounding box center [988, 261] width 29 height 24
click at [993, 260] on button at bounding box center [988, 261] width 14 height 14
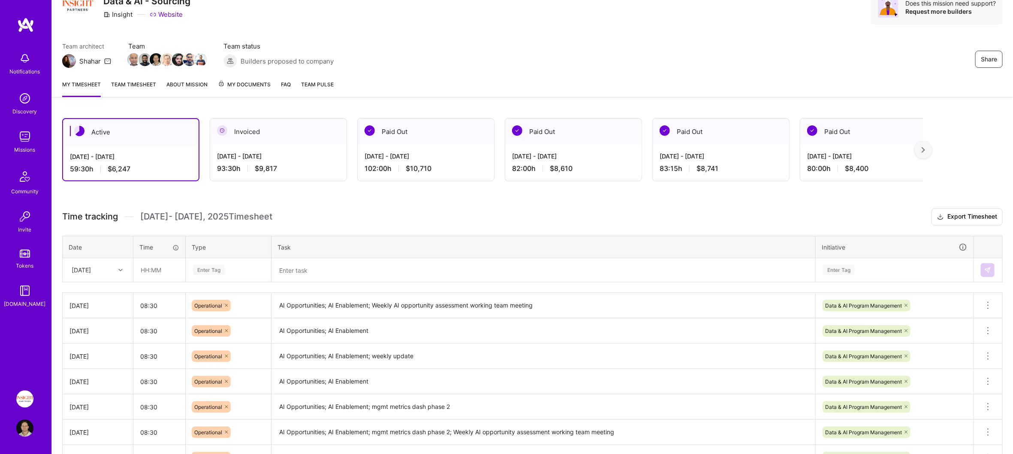
scroll to position [118, 0]
